Goal: Information Seeking & Learning: Learn about a topic

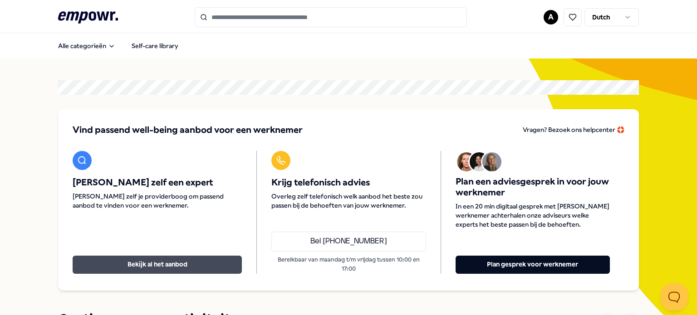
click at [133, 263] on button "Bekijk al het aanbod" at bounding box center [157, 265] width 169 height 18
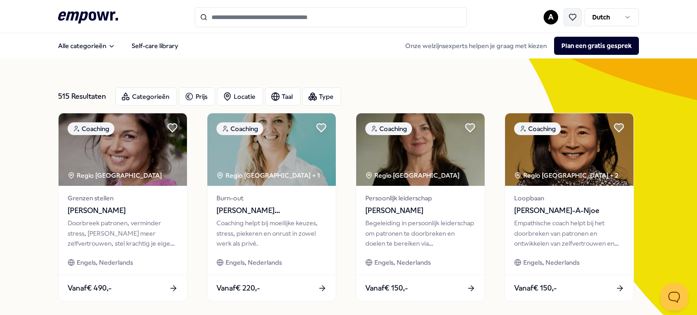
click at [571, 15] on icon at bounding box center [573, 17] width 8 height 8
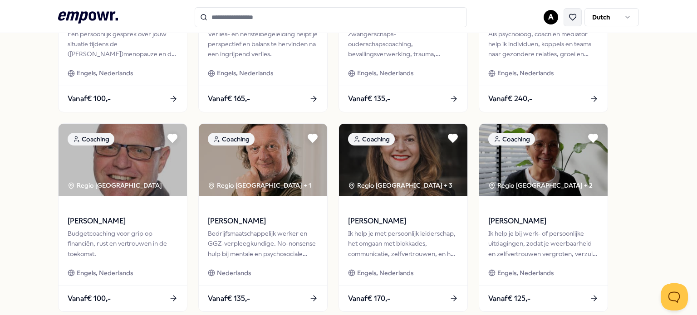
scroll to position [436, 0]
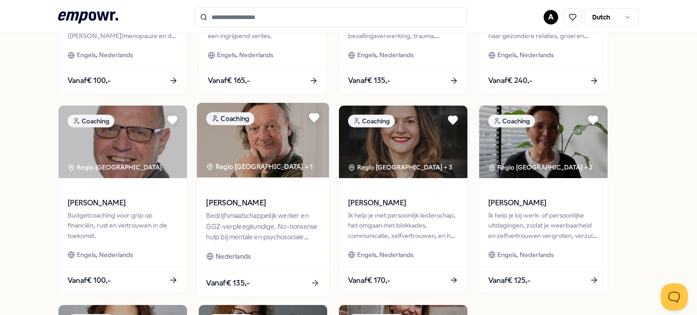
click at [232, 199] on span "[PERSON_NAME]" at bounding box center [262, 203] width 113 height 12
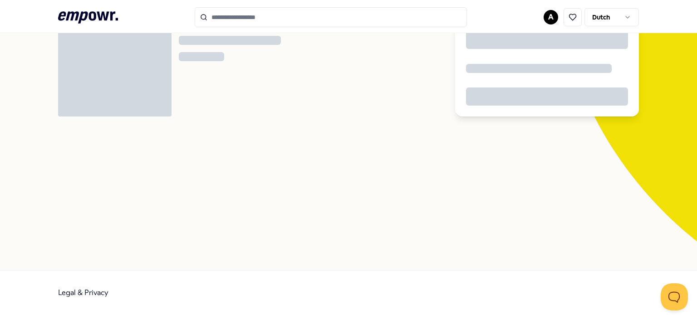
scroll to position [58, 0]
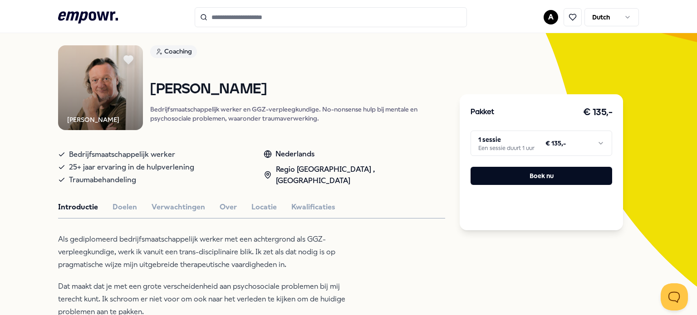
click at [601, 140] on html ".empowr-logo_svg__cls-1{fill:#03032f} A Dutch Alle categorieën Self-care librar…" at bounding box center [348, 157] width 697 height 315
click at [125, 232] on html ".empowr-logo_svg__cls-1{fill:#03032f} A Dutch Alle categorieën Self-care librar…" at bounding box center [348, 157] width 697 height 315
click at [125, 233] on p "Als gediplomeerd bedrijfsmaatschappelijk werker met een achtergrond als GGZ-ver…" at bounding box center [205, 252] width 295 height 38
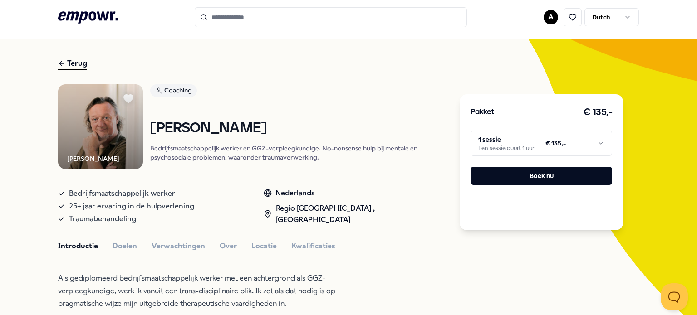
scroll to position [0, 0]
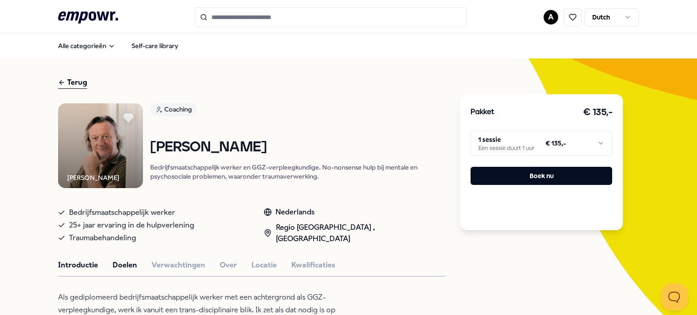
click at [120, 263] on button "Doelen" at bounding box center [125, 266] width 25 height 12
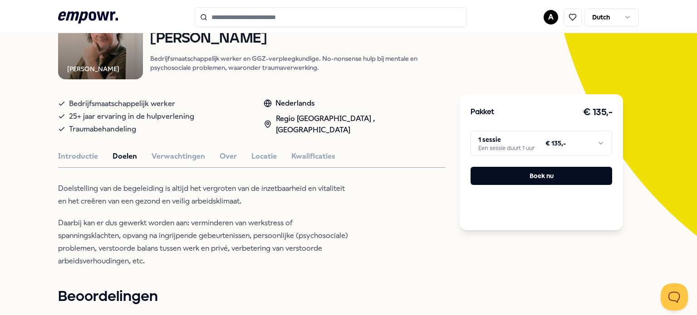
scroll to position [127, 0]
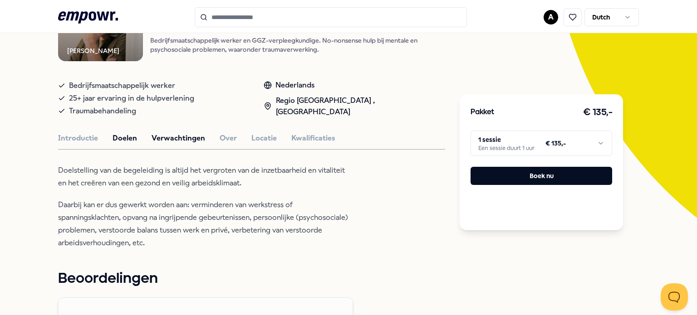
click at [187, 135] on button "Verwachtingen" at bounding box center [179, 139] width 54 height 12
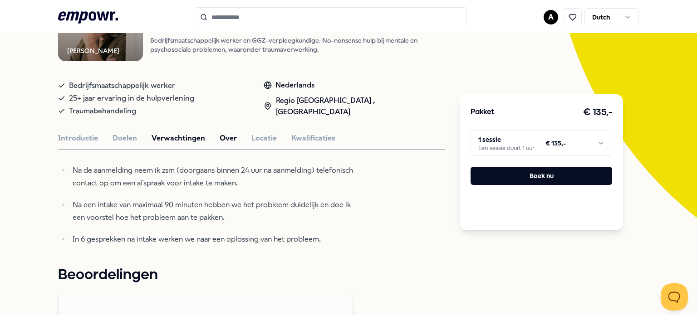
click at [222, 139] on button "Over" at bounding box center [228, 139] width 17 height 12
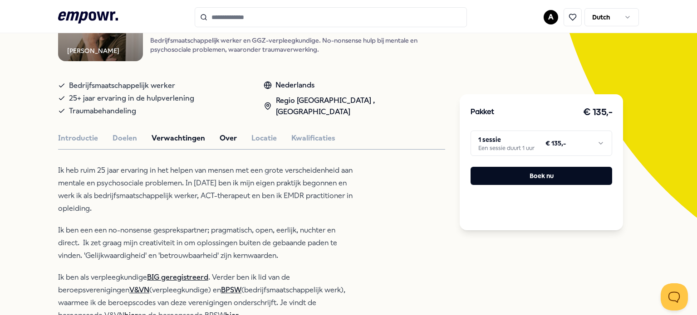
click at [167, 133] on button "Verwachtingen" at bounding box center [179, 139] width 54 height 12
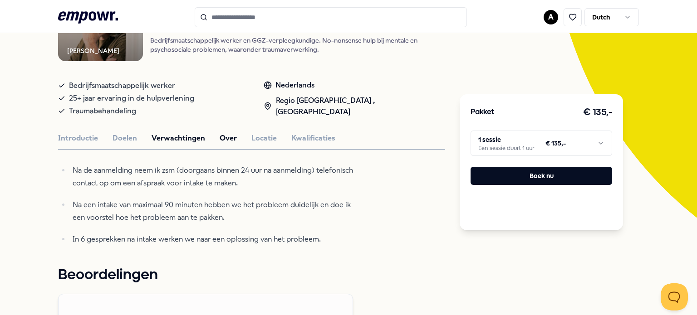
click at [222, 139] on button "Over" at bounding box center [228, 139] width 17 height 12
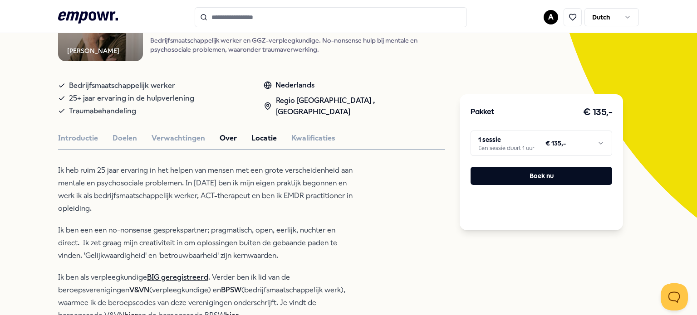
click at [261, 133] on button "Locatie" at bounding box center [263, 139] width 25 height 12
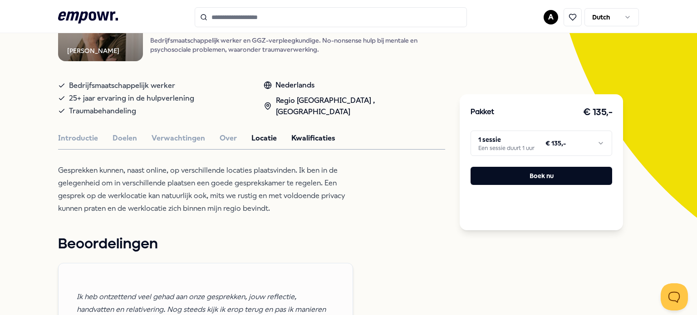
click at [308, 139] on button "Kwalificaties" at bounding box center [313, 139] width 44 height 12
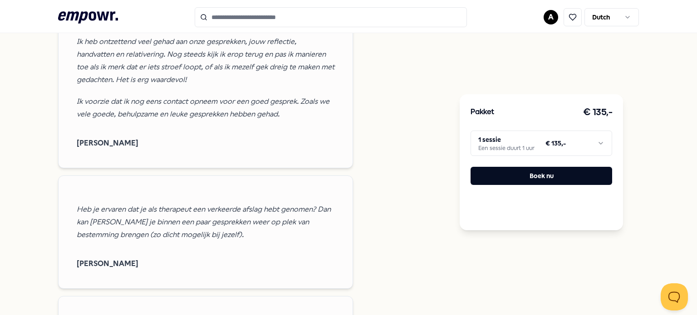
scroll to position [454, 0]
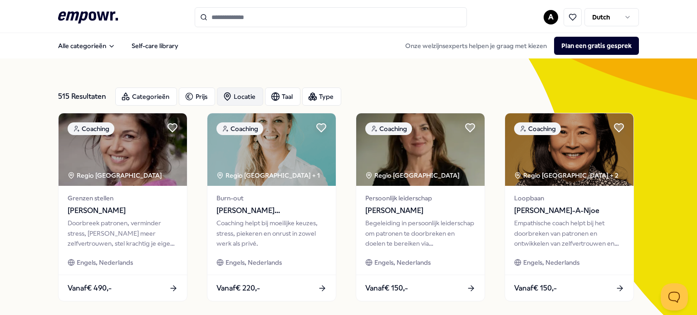
click at [226, 98] on icon "button" at bounding box center [227, 96] width 9 height 9
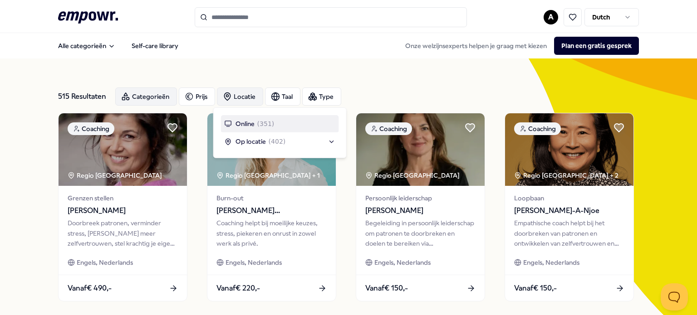
click at [139, 98] on div "Categorieën" at bounding box center [146, 97] width 62 height 18
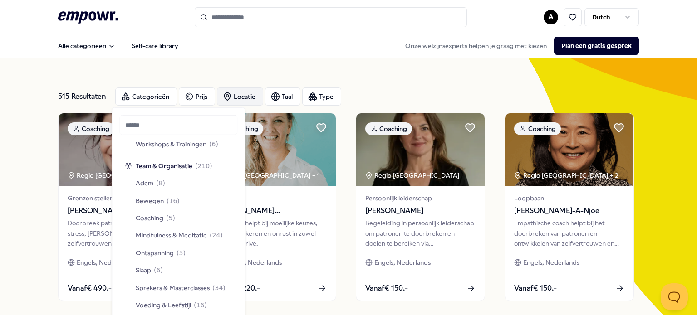
scroll to position [986, 0]
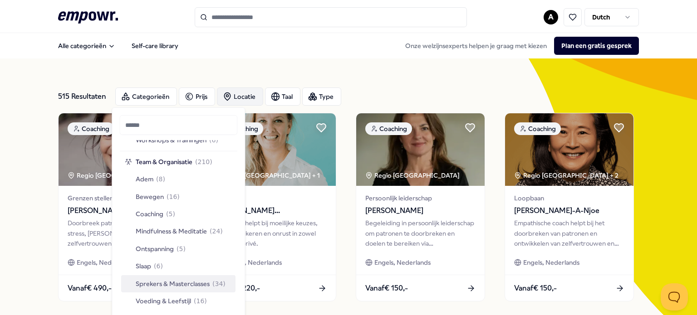
click at [191, 288] on span "Sprekers & Masterclasses" at bounding box center [173, 284] width 74 height 10
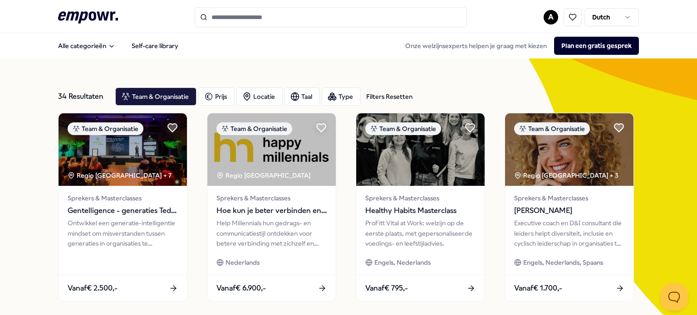
click at [342, 88] on div "Type" at bounding box center [341, 97] width 39 height 18
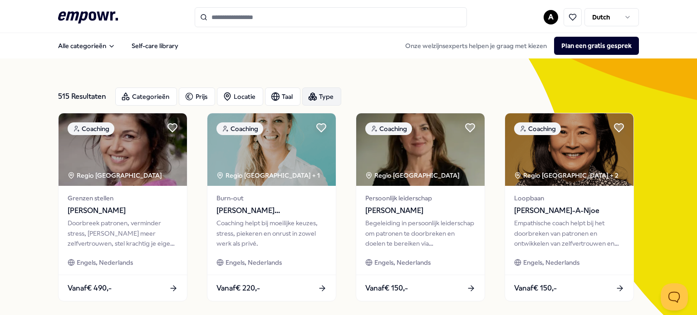
click at [327, 103] on div "Type" at bounding box center [321, 97] width 39 height 18
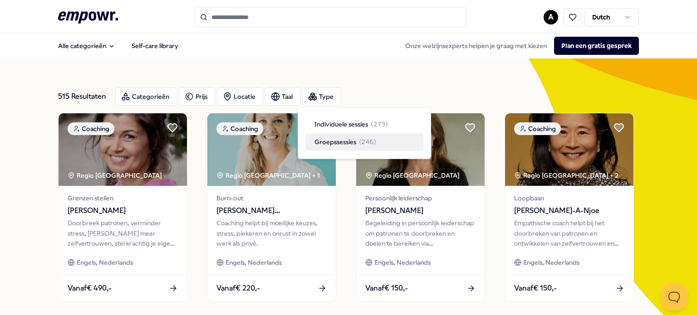
click at [425, 146] on div "Type Individuele sessies ( 273 ) Groepssessies ( 246 ) Toon 515 resultaten" at bounding box center [364, 134] width 133 height 52
click at [353, 123] on span "Individuele sessies" at bounding box center [342, 124] width 54 height 10
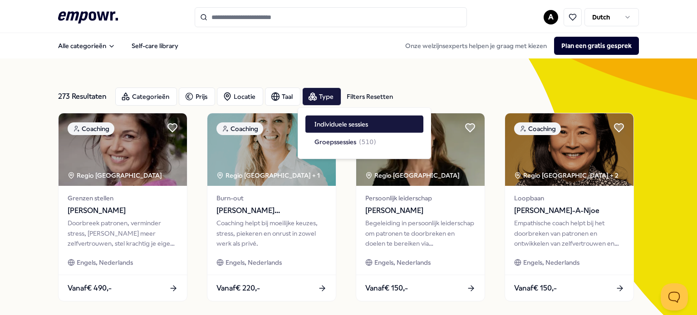
click at [436, 84] on div "273 Resultaten Filters Resetten Categorieën Prijs Locatie Taal Type Filters Res…" at bounding box center [348, 96] width 581 height 33
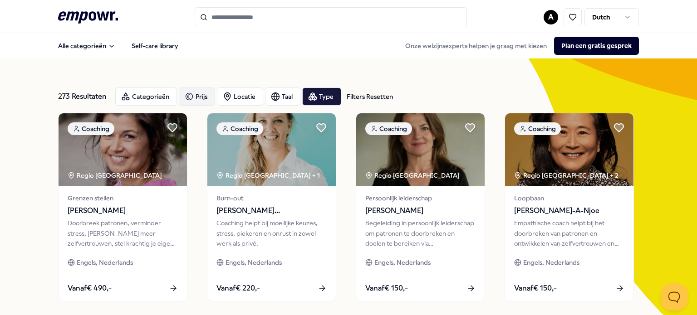
click at [185, 95] on icon "button" at bounding box center [189, 96] width 9 height 11
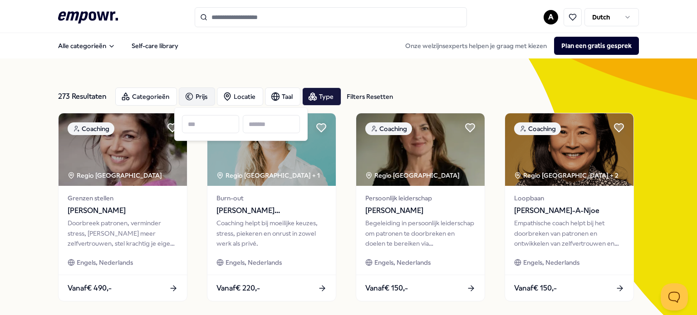
click at [278, 121] on input at bounding box center [271, 124] width 57 height 18
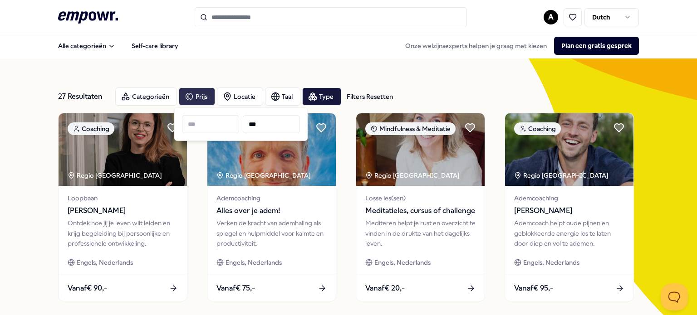
type input "***"
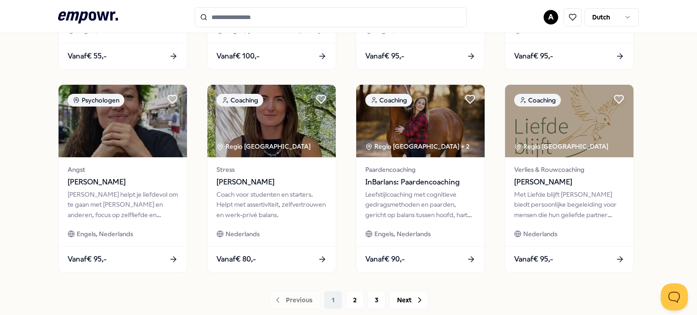
scroll to position [454, 0]
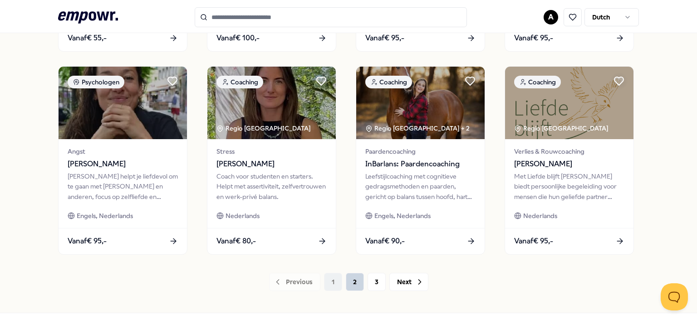
click at [352, 279] on button "2" at bounding box center [355, 282] width 18 height 18
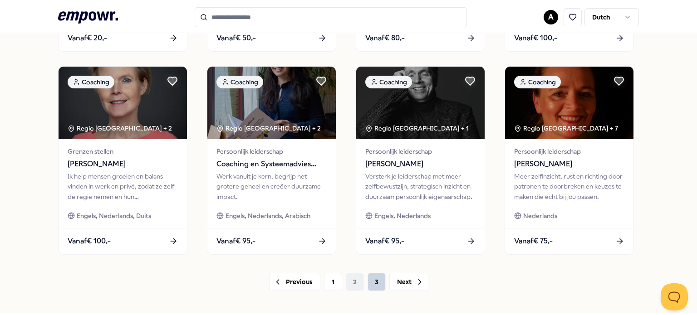
click at [379, 284] on button "3" at bounding box center [377, 282] width 18 height 18
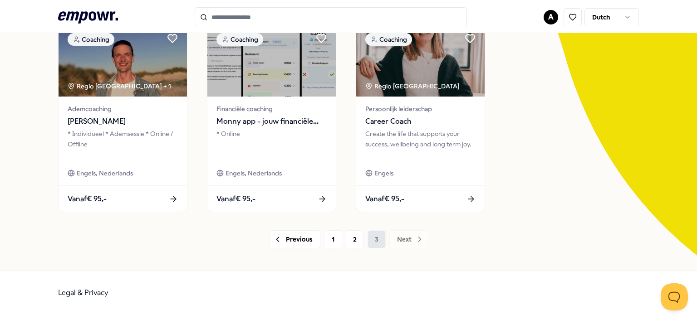
scroll to position [89, 0]
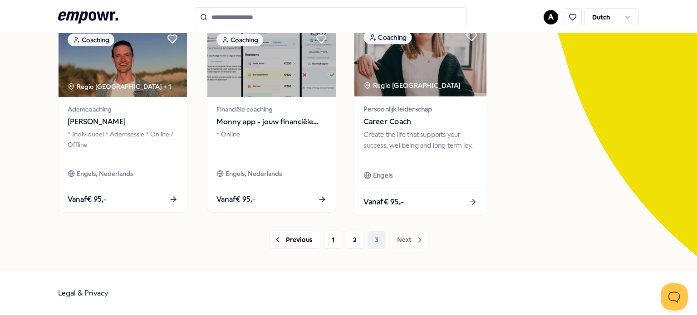
click at [385, 120] on span "Career Coach" at bounding box center [420, 122] width 113 height 12
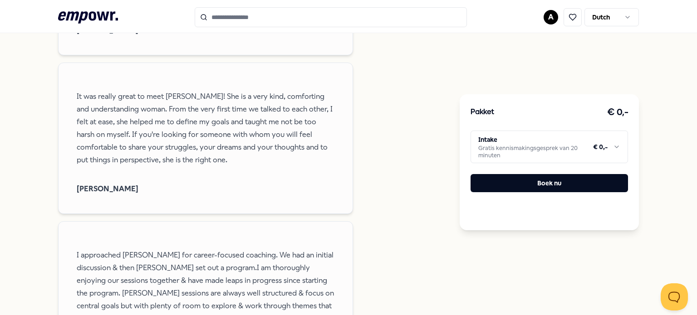
scroll to position [1329, 0]
